Goal: Book appointment/travel/reservation

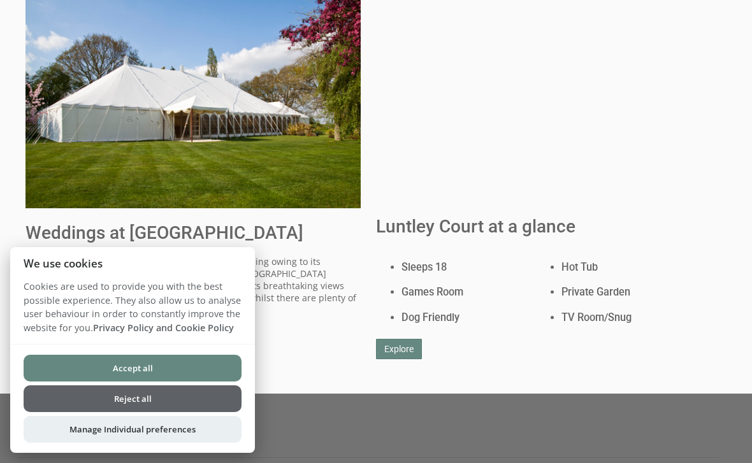
scroll to position [695, 0]
click at [150, 382] on button "Accept all" at bounding box center [133, 368] width 218 height 27
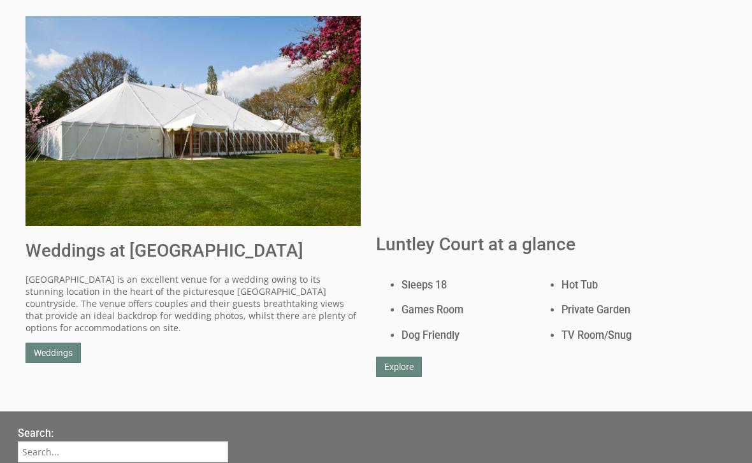
scroll to position [677, 0]
click at [68, 344] on link "Weddings" at bounding box center [52, 353] width 55 height 20
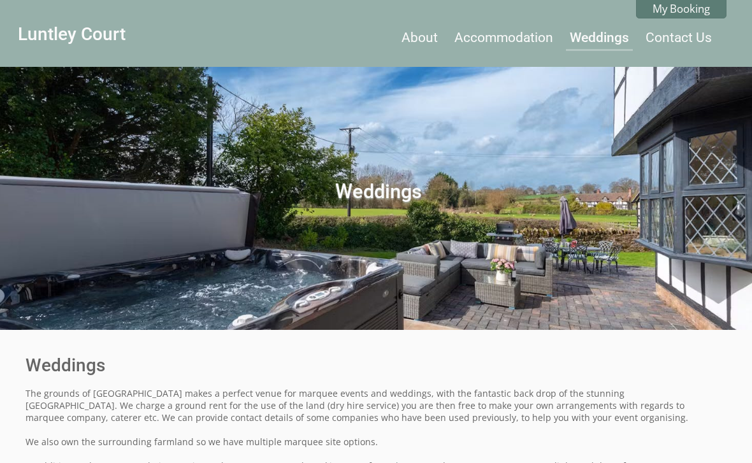
click at [521, 43] on link "Accommodation" at bounding box center [503, 37] width 99 height 15
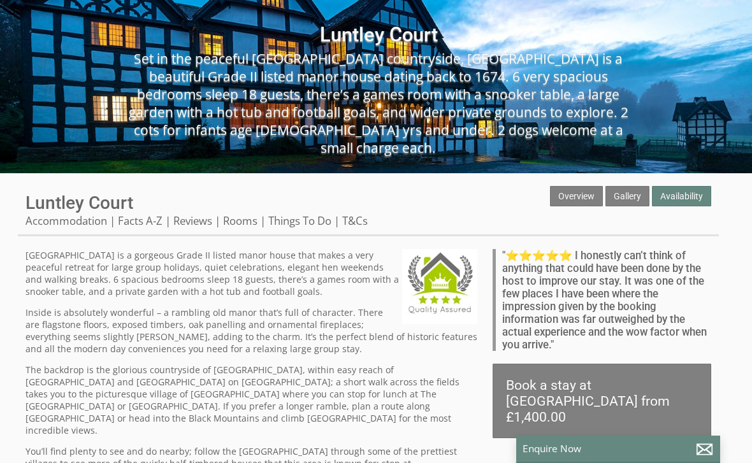
scroll to position [155, 0]
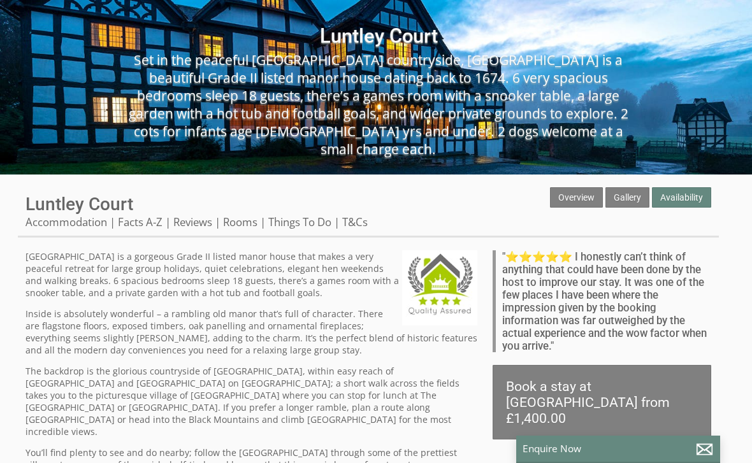
click at [696, 203] on link "Availability" at bounding box center [681, 197] width 59 height 20
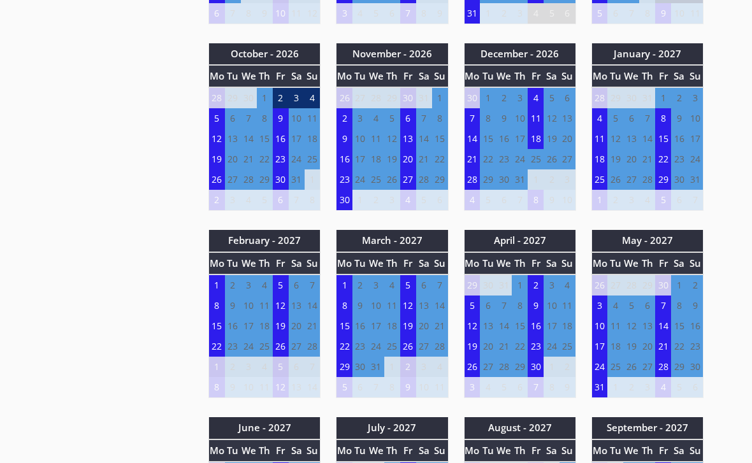
scroll to position [943, 0]
